Goal: Navigation & Orientation: Find specific page/section

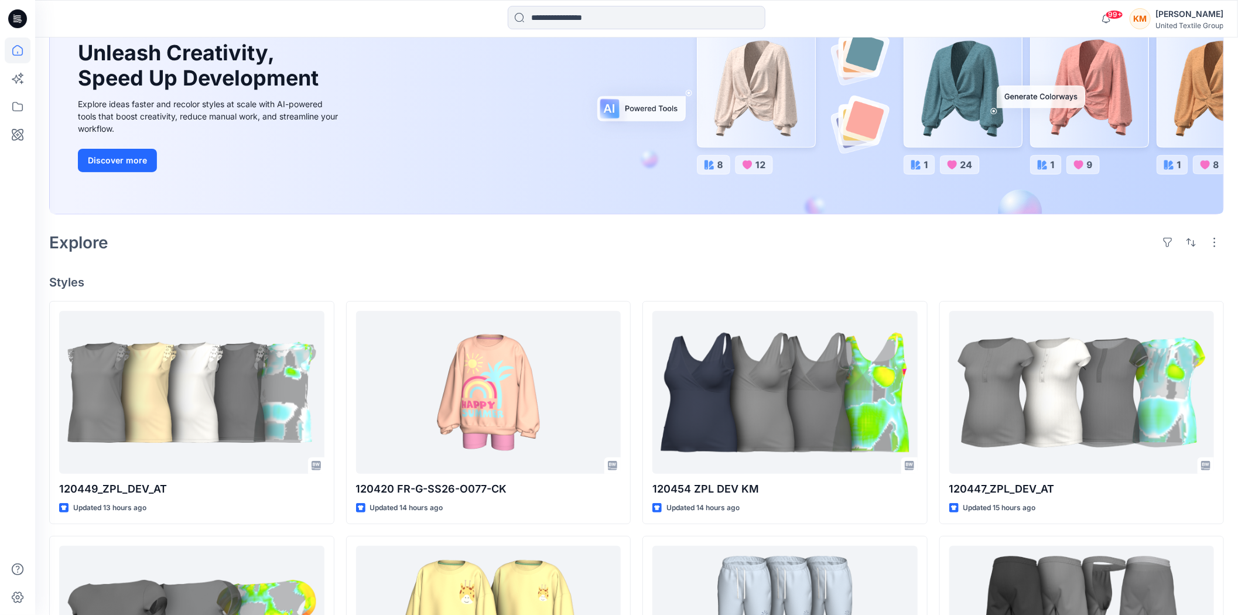
scroll to position [130, 0]
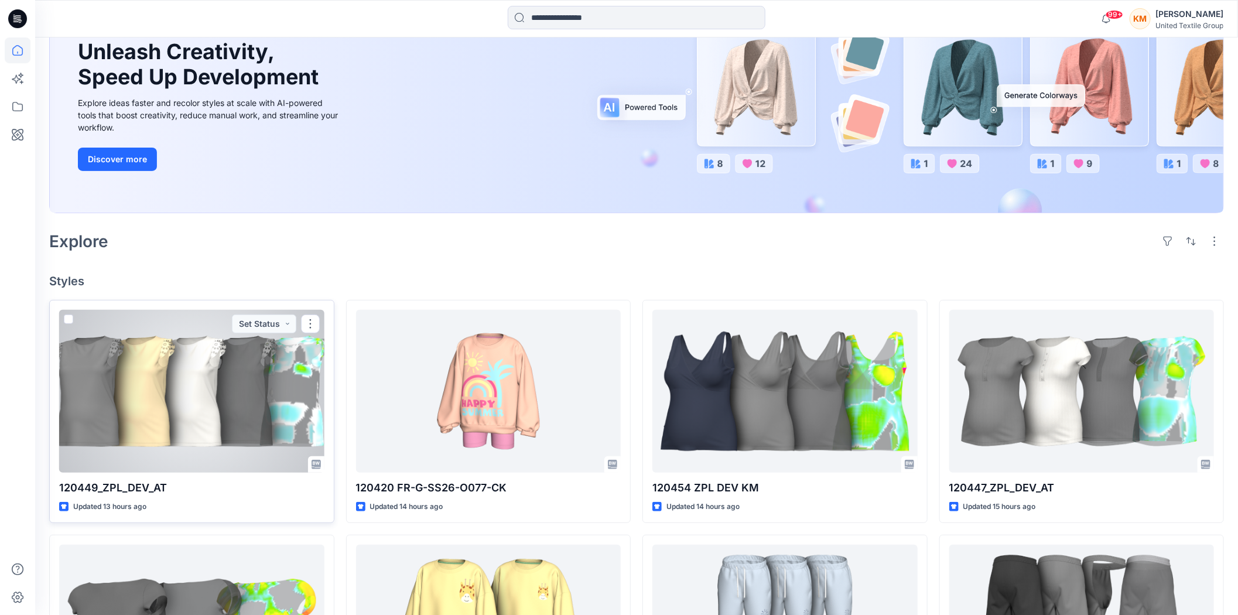
click at [193, 385] on div at bounding box center [191, 391] width 265 height 163
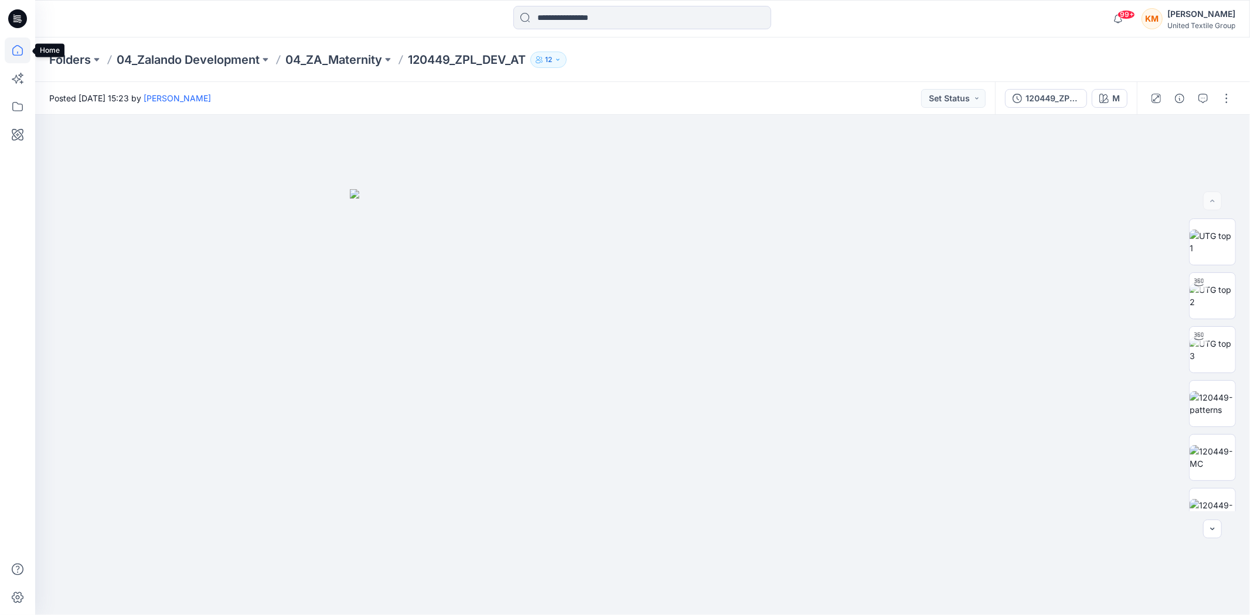
click at [19, 47] on icon at bounding box center [18, 50] width 26 height 26
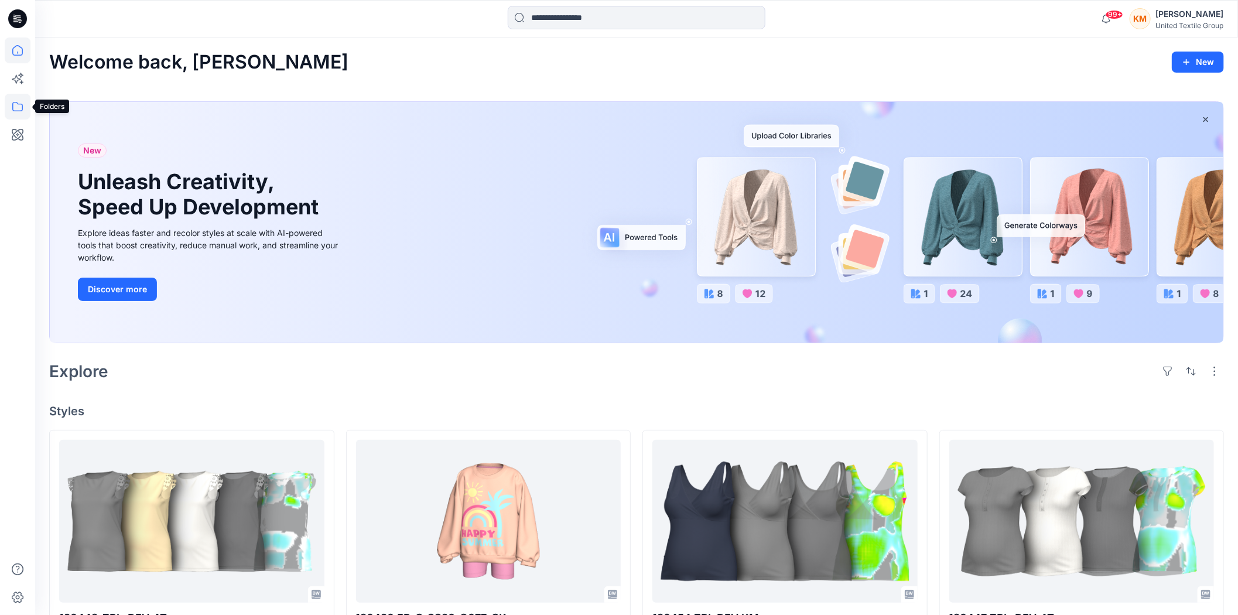
click at [21, 104] on icon at bounding box center [18, 107] width 26 height 26
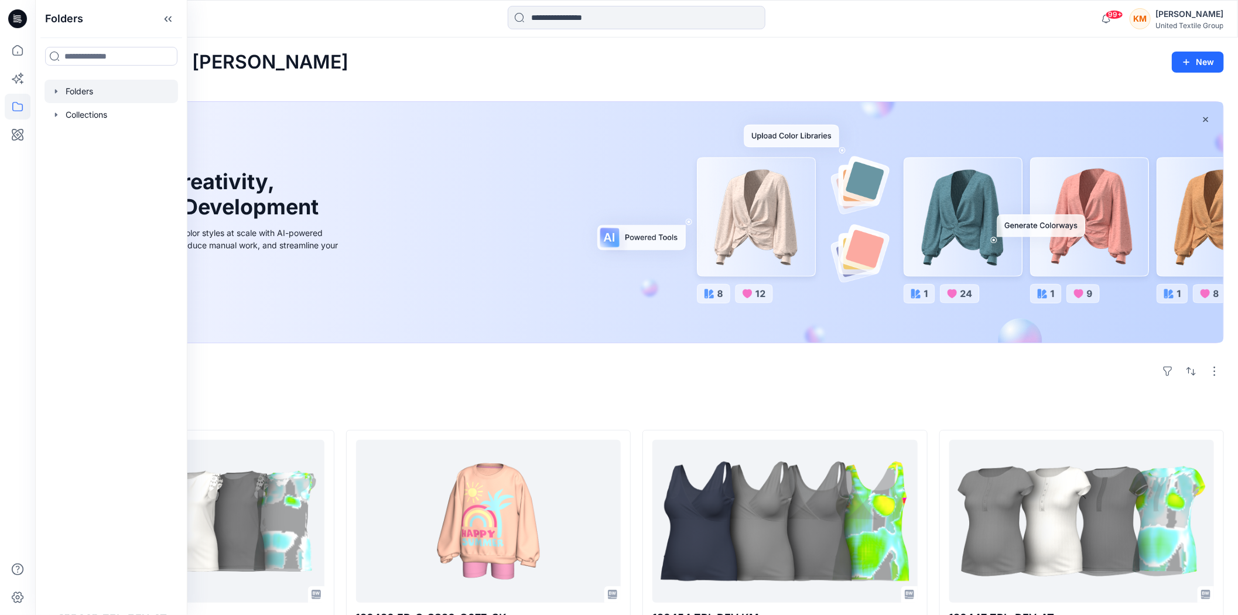
click at [134, 93] on div at bounding box center [112, 91] width 134 height 23
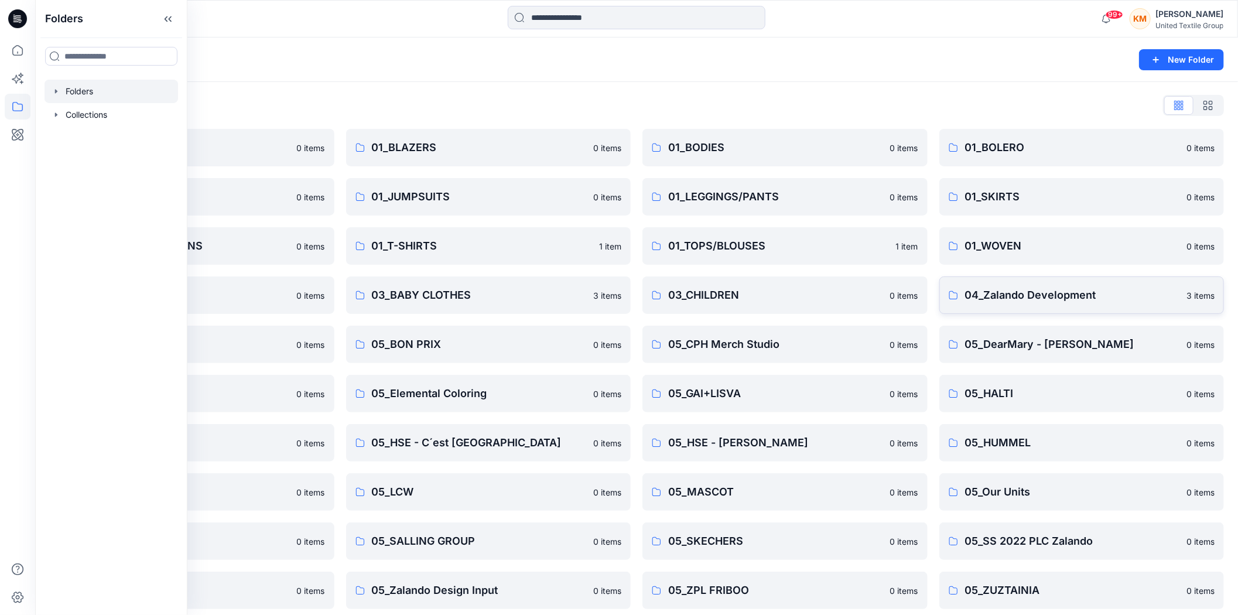
click at [985, 293] on p "04_Zalando Development" at bounding box center [1072, 295] width 215 height 16
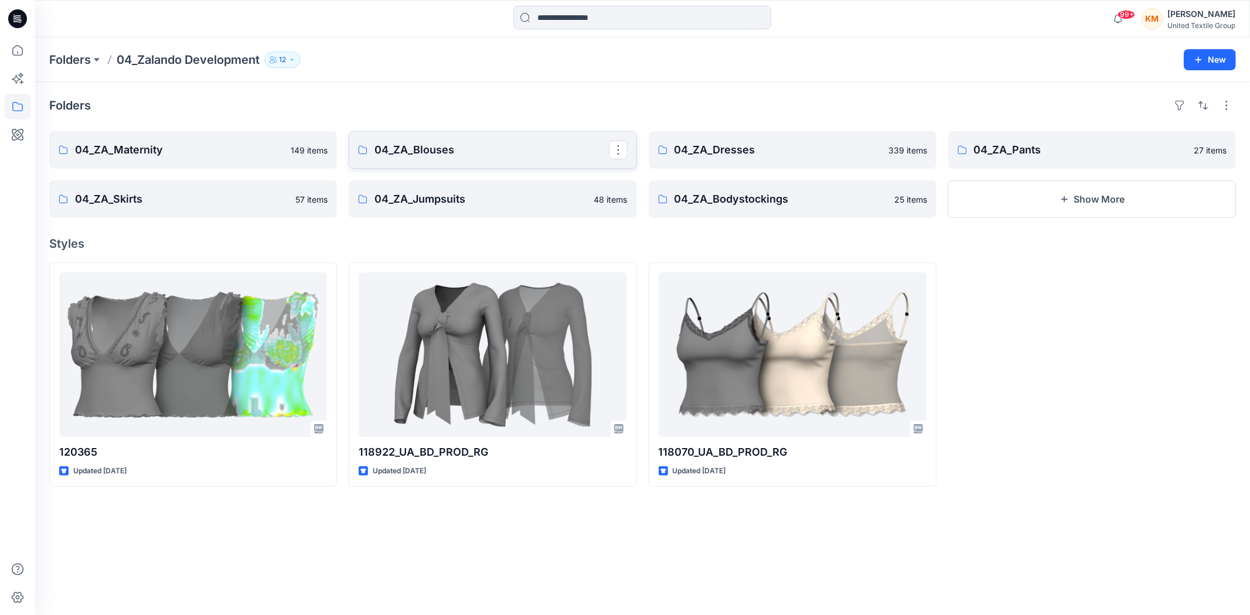
click at [446, 159] on link "04_ZA_Blouses" at bounding box center [493, 149] width 288 height 37
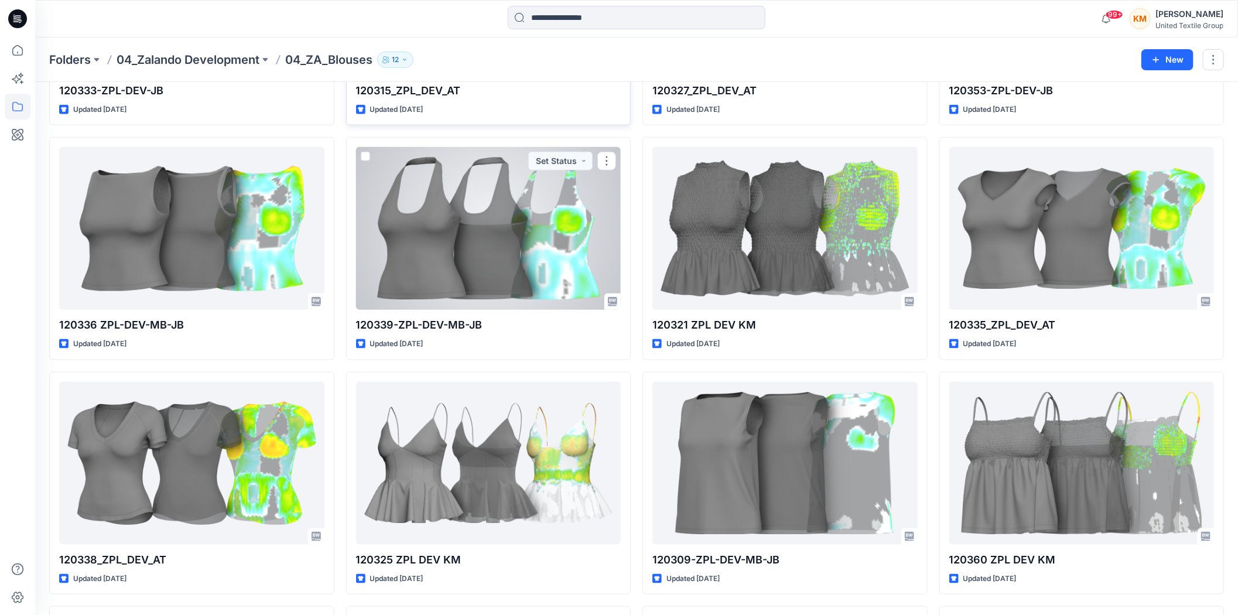
scroll to position [3537, 0]
